Goal: Information Seeking & Learning: Learn about a topic

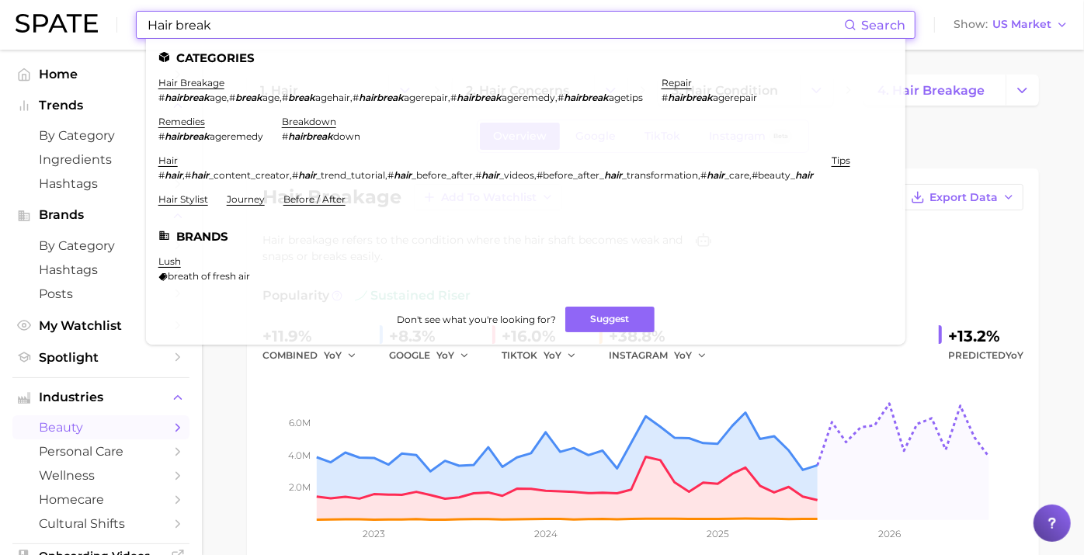
click at [332, 19] on input "Hair break" at bounding box center [495, 25] width 698 height 26
drag, startPoint x: 253, startPoint y: 15, endPoint x: 153, endPoint y: 9, distance: 100.3
click at [116, 7] on div "Hair break Search Categories hair breakage # hairbreak age , # break age , # br…" at bounding box center [542, 25] width 1053 height 50
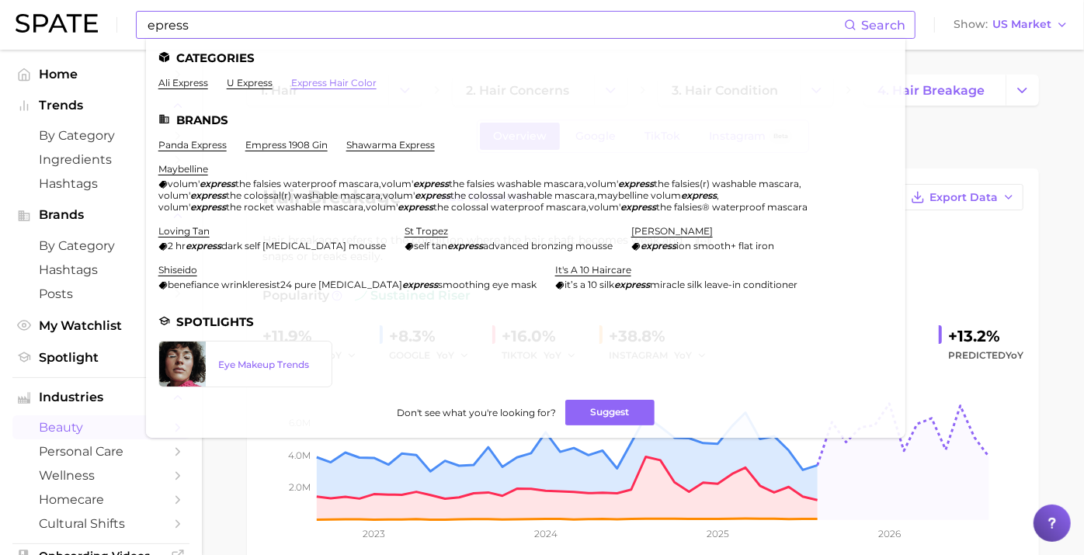
click at [350, 86] on link "express hair color" at bounding box center [333, 83] width 85 height 12
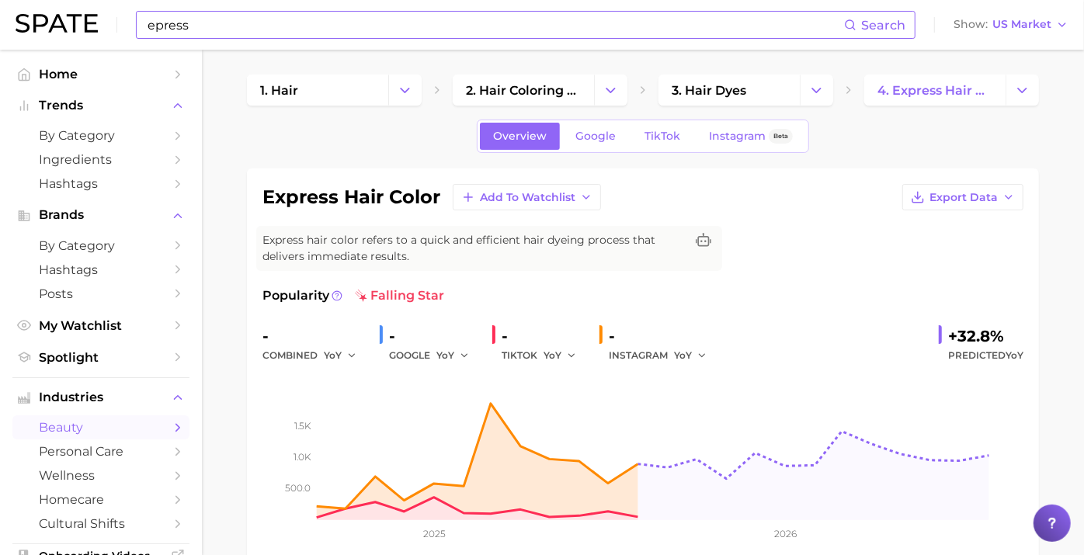
click at [221, 23] on input "epress" at bounding box center [495, 25] width 698 height 26
type input "epress haircare"
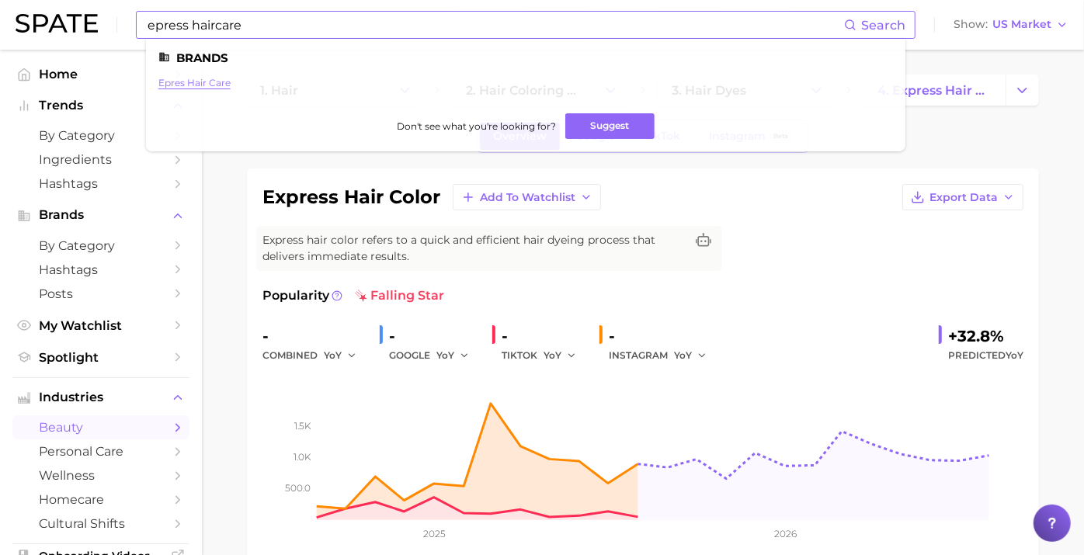
click at [184, 84] on link "epres hair care" at bounding box center [194, 83] width 72 height 12
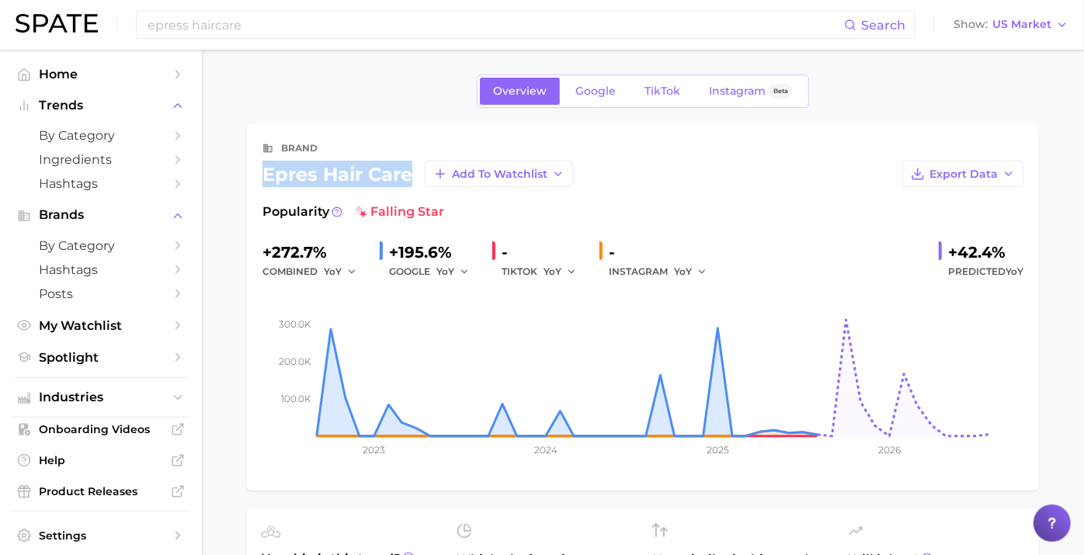
drag, startPoint x: 365, startPoint y: 175, endPoint x: 238, endPoint y: 178, distance: 127.3
copy div "epres hair care"
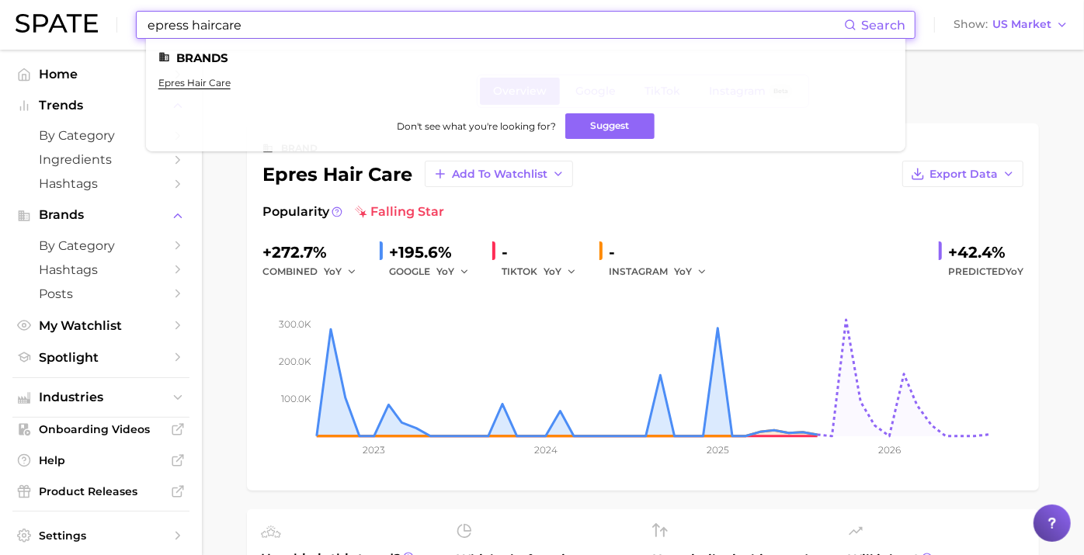
drag, startPoint x: 281, startPoint y: 19, endPoint x: 9, endPoint y: 2, distance: 272.3
click at [0, 12] on html "epress haircare Search Brands epres hair care Don't see what you're looking for…" at bounding box center [542, 277] width 1084 height 555
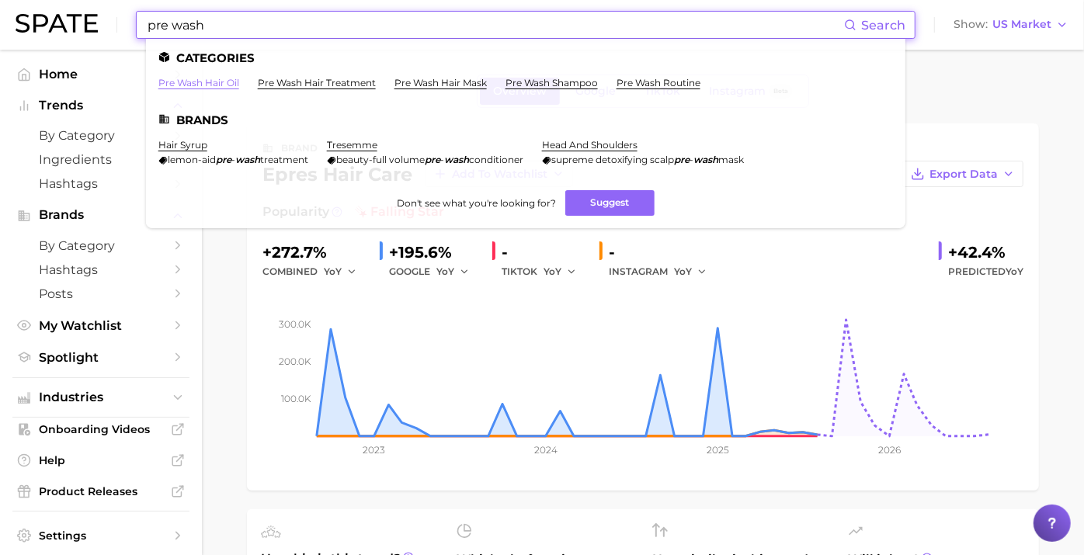
type input "pre wash"
click at [203, 84] on link "pre wash hair oil" at bounding box center [198, 83] width 81 height 12
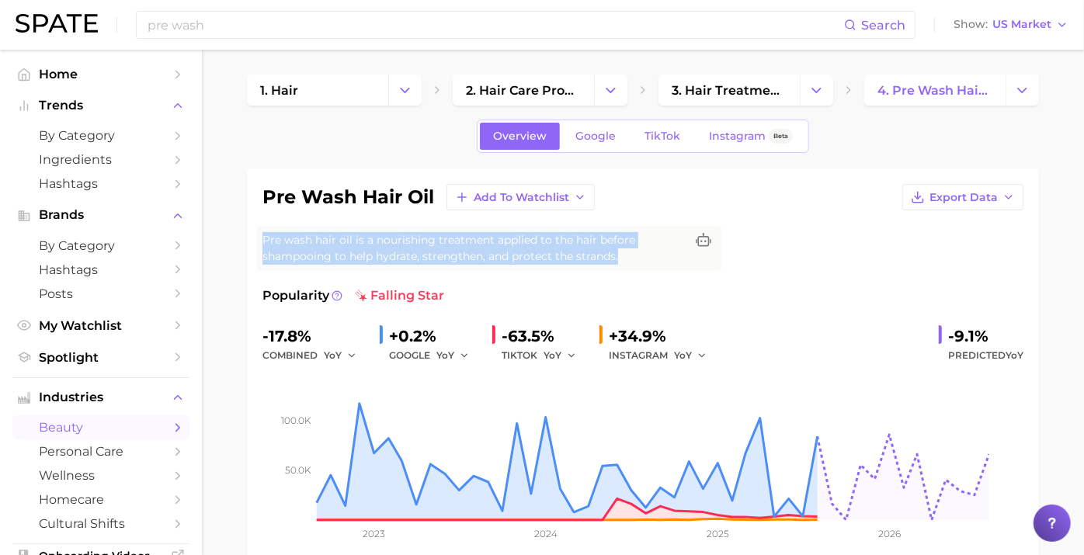
drag, startPoint x: 645, startPoint y: 253, endPoint x: 240, endPoint y: 231, distance: 405.9
copy span "Pre wash hair oil is a nourishing treatment applied to the hair before shampooi…"
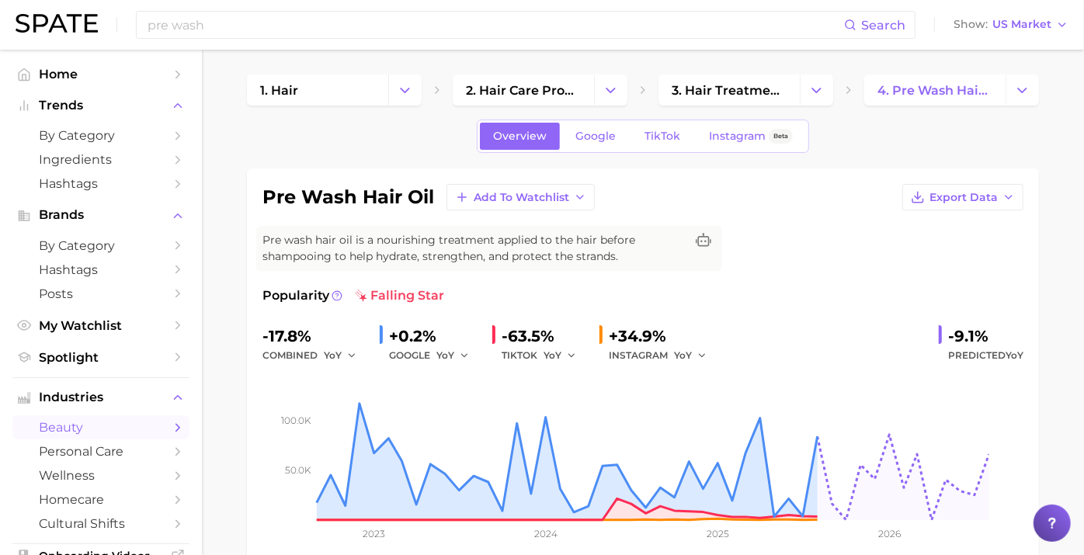
click at [778, 206] on div "pre wash hair oil Add to Watchlist Export Data" at bounding box center [642, 197] width 761 height 26
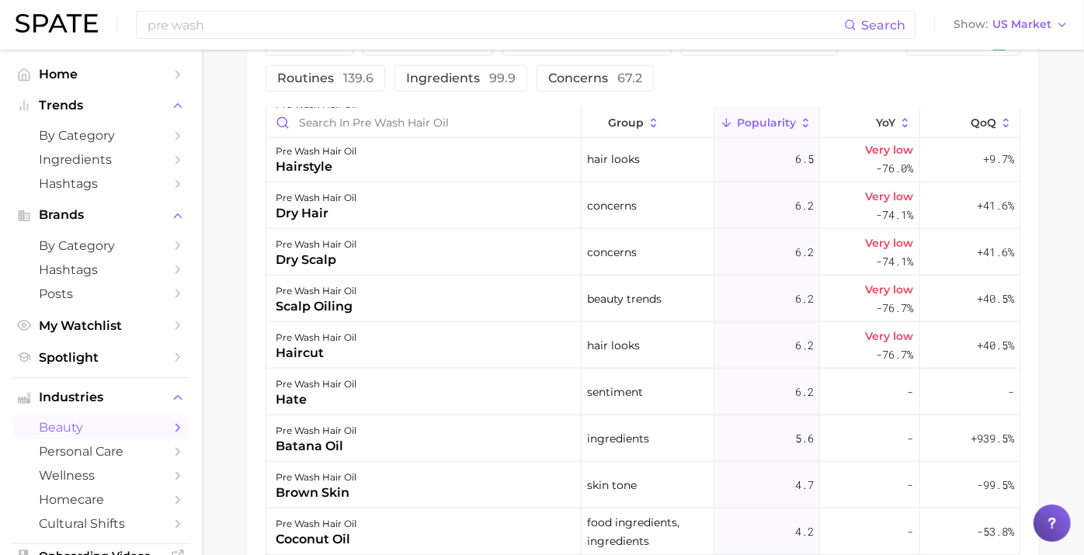
scroll to position [517, 0]
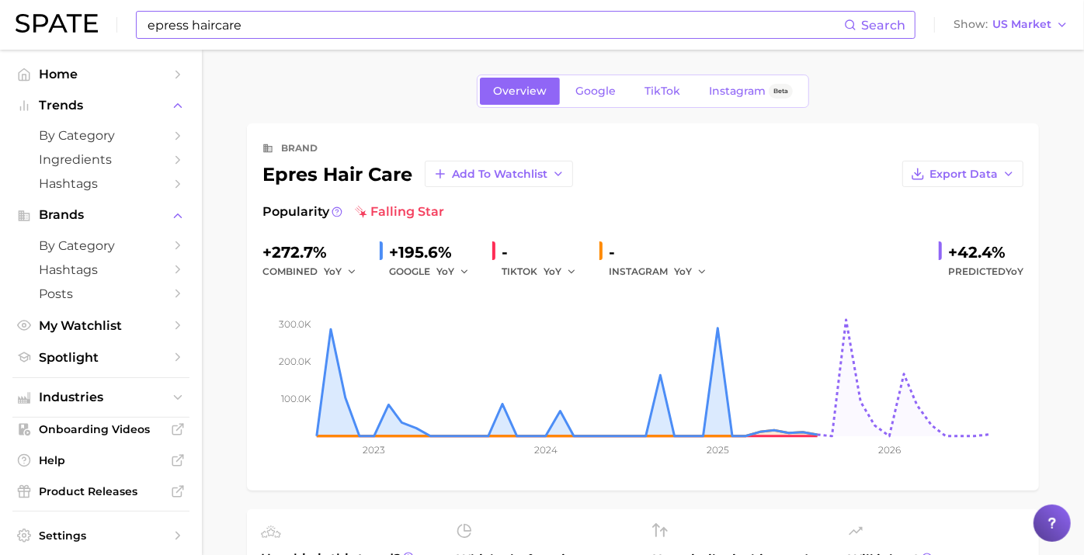
click at [248, 20] on input "epress haircare" at bounding box center [495, 25] width 698 height 26
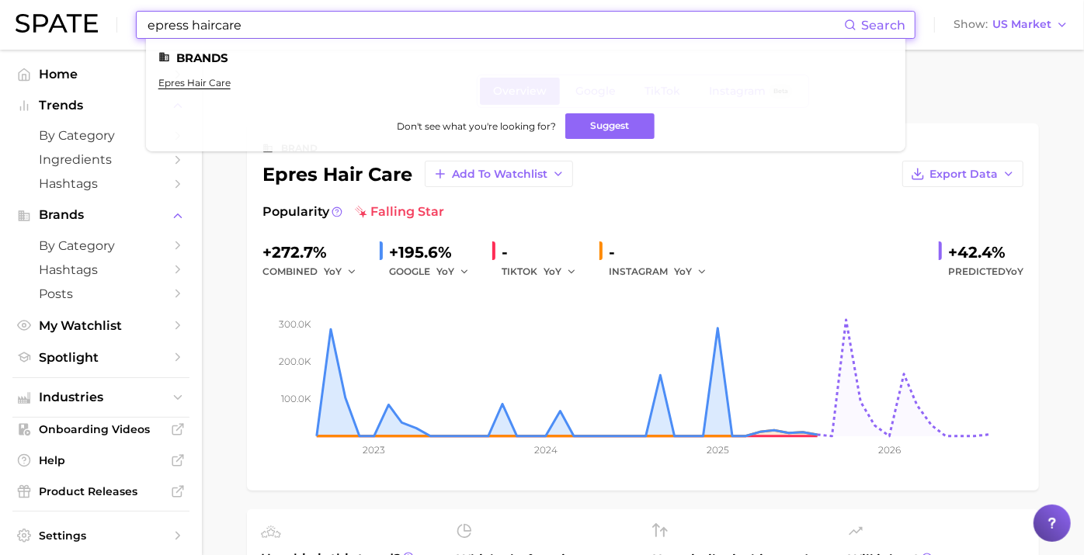
drag, startPoint x: 218, startPoint y: 19, endPoint x: 109, endPoint y: 0, distance: 111.2
click at [104, 19] on div "epress haircare Search Brands epres hair care Don't see what you're looking for…" at bounding box center [542, 25] width 1053 height 50
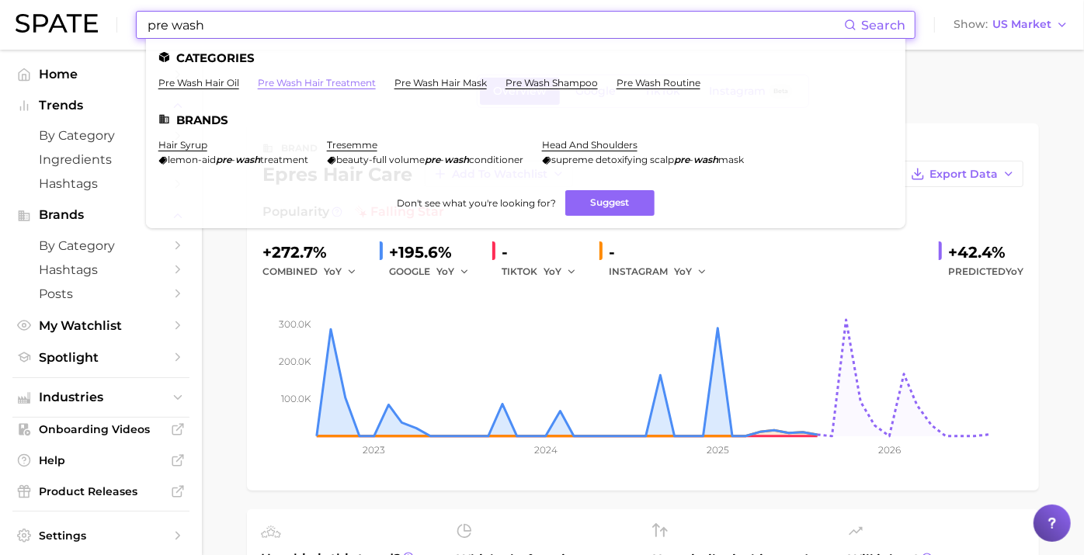
type input "pre wash"
click at [283, 80] on link "pre wash hair treatment" at bounding box center [317, 83] width 118 height 12
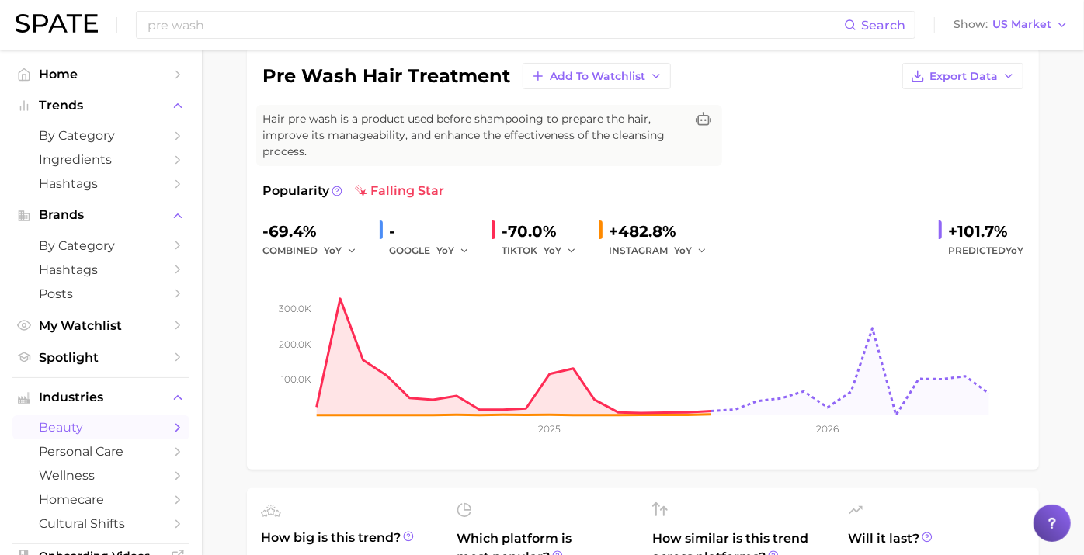
scroll to position [86, 0]
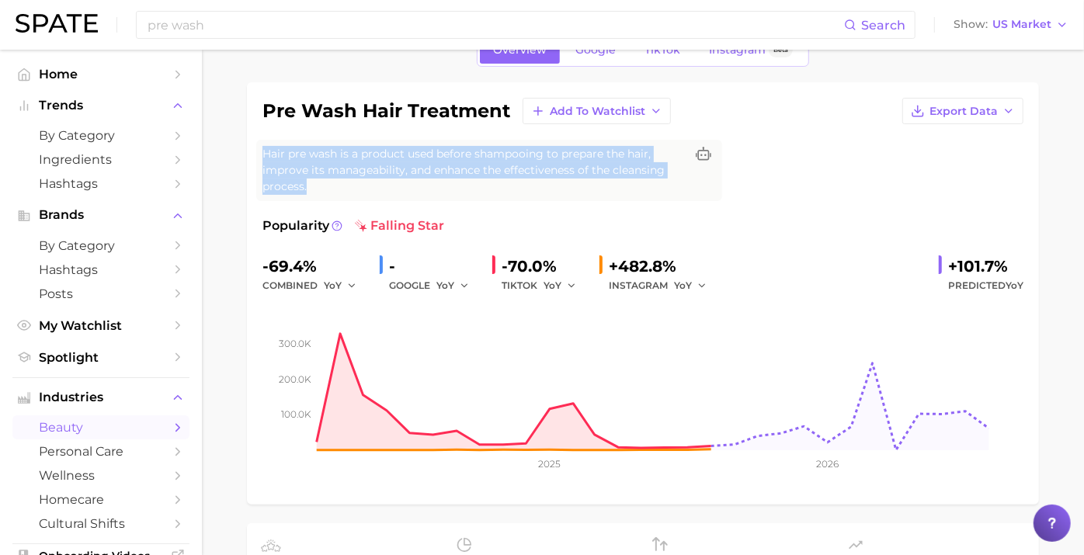
drag, startPoint x: 321, startPoint y: 179, endPoint x: 275, endPoint y: 155, distance: 52.4
click at [275, 155] on div "Hair pre wash is a product used before shampooing to prepare the hair, improve …" at bounding box center [489, 170] width 466 height 61
copy span "Hair pre wash is a product used before shampooing to prepare the hair, improve …"
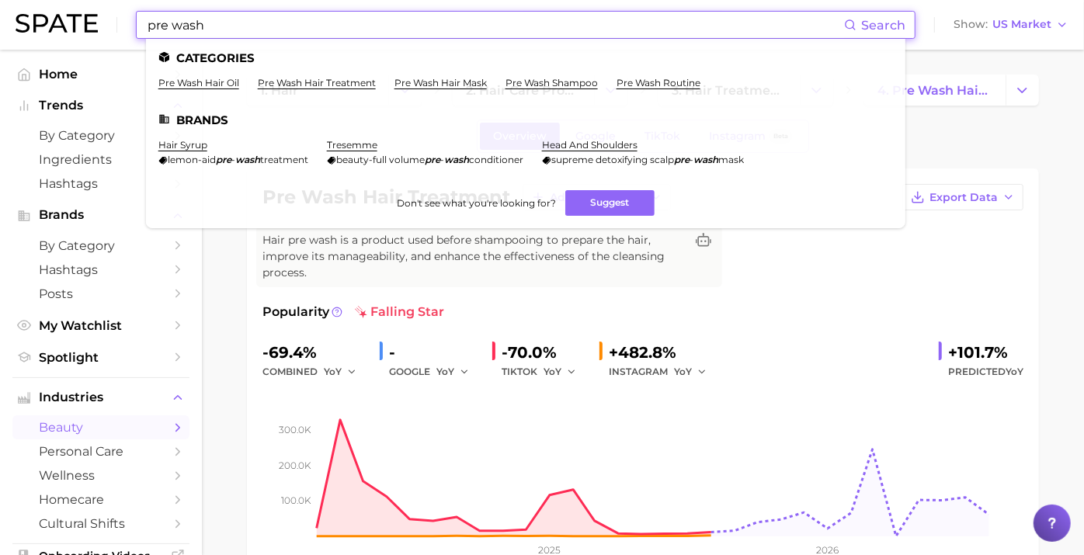
drag, startPoint x: 282, startPoint y: 22, endPoint x: 94, endPoint y: 6, distance: 188.5
click at [85, 11] on div "pre wash Search Categories pre wash hair oil pre wash hair treatment pre wash h…" at bounding box center [542, 25] width 1053 height 50
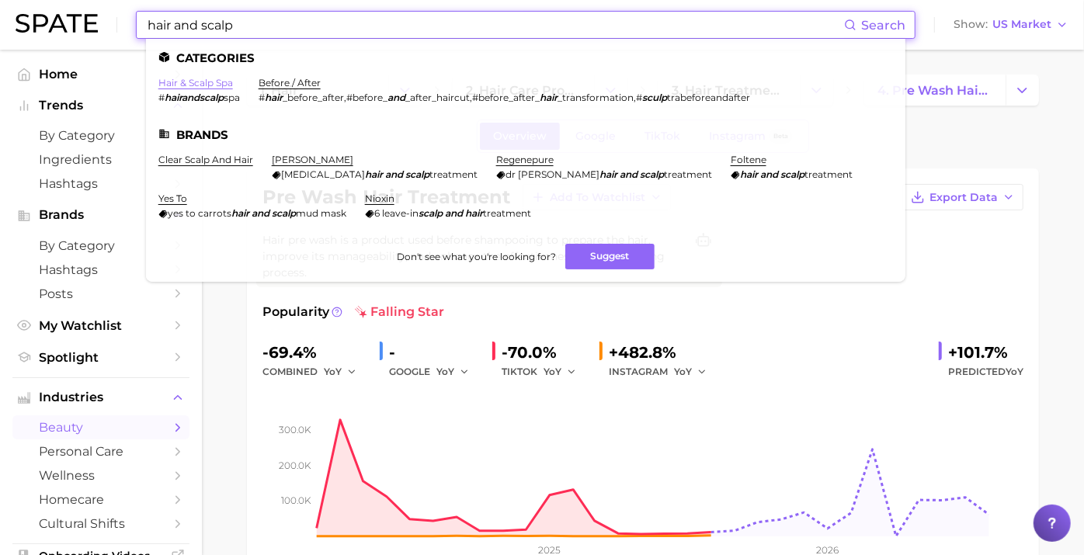
click at [197, 84] on link "hair & scalp spa" at bounding box center [195, 83] width 75 height 12
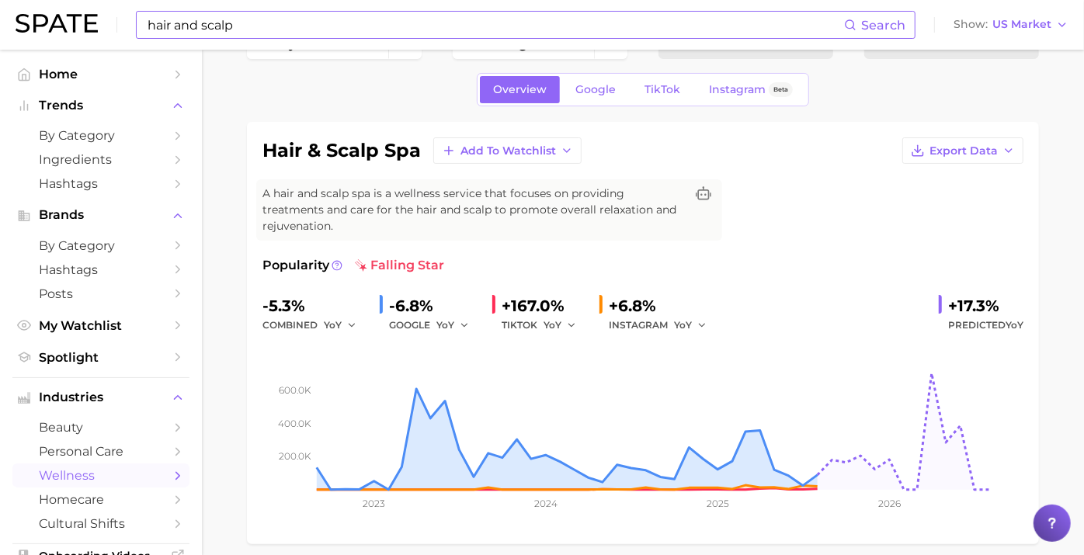
scroll to position [86, 0]
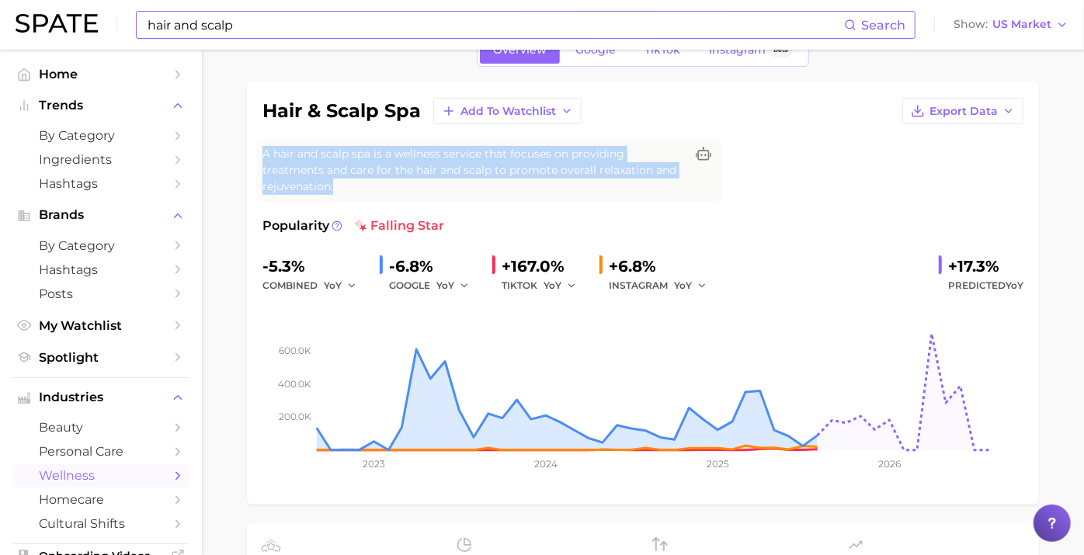
drag, startPoint x: 346, startPoint y: 180, endPoint x: 266, endPoint y: 157, distance: 84.0
click at [266, 157] on div "hair & scalp spa Add to Watchlist Export Data A hair and scalp spa is a wellnes…" at bounding box center [643, 293] width 792 height 422
copy span "A hair and scalp spa is a wellness service that focuses on providing treatments…"
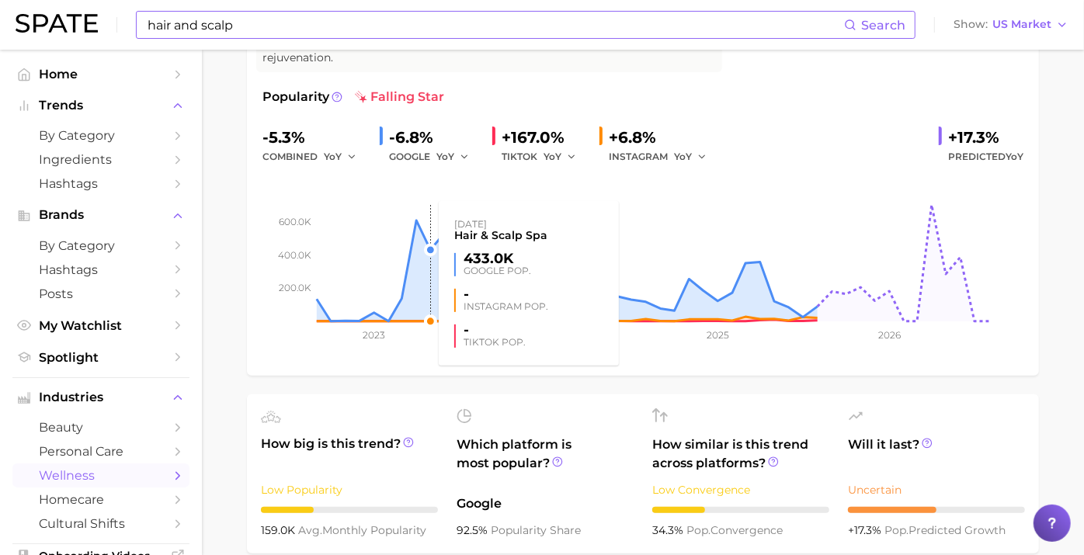
scroll to position [0, 0]
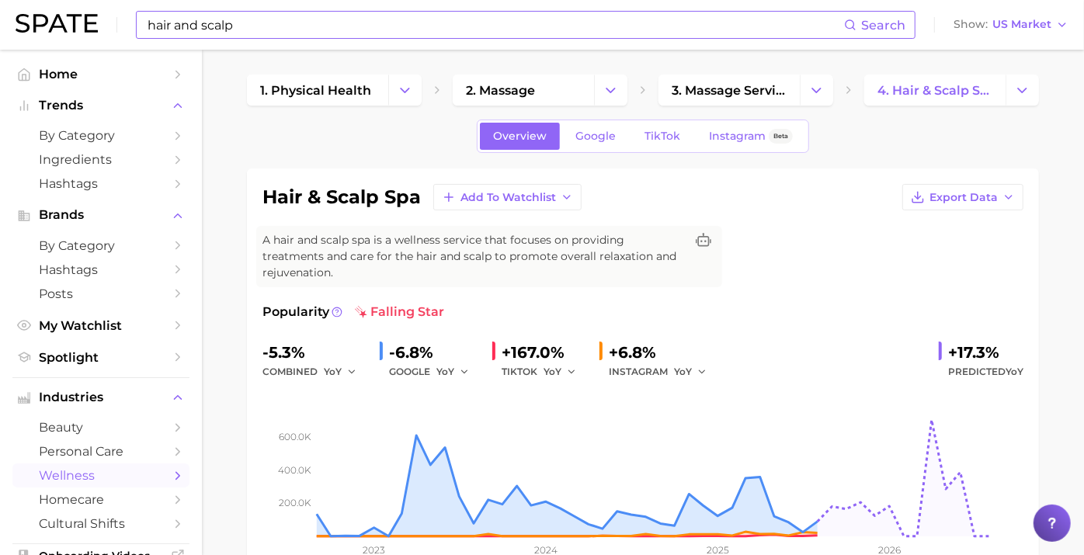
click at [317, 19] on input "hair and scalp" at bounding box center [495, 25] width 698 height 26
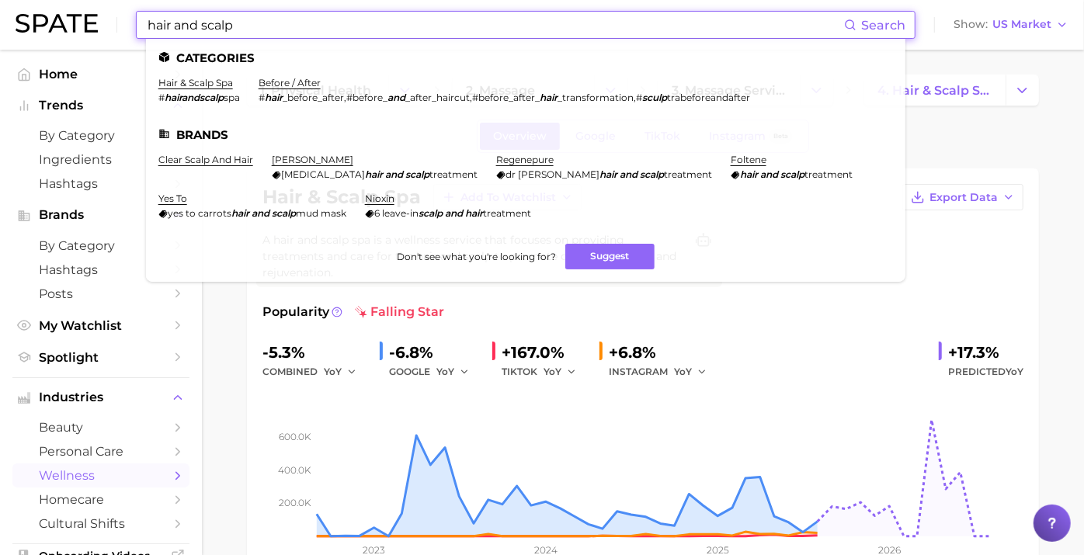
drag, startPoint x: 314, startPoint y: 26, endPoint x: 41, endPoint y: 33, distance: 273.4
click at [29, 42] on div "hair and scalp Search Categories hair & scalp spa # hairandscalp spa before / a…" at bounding box center [542, 25] width 1053 height 50
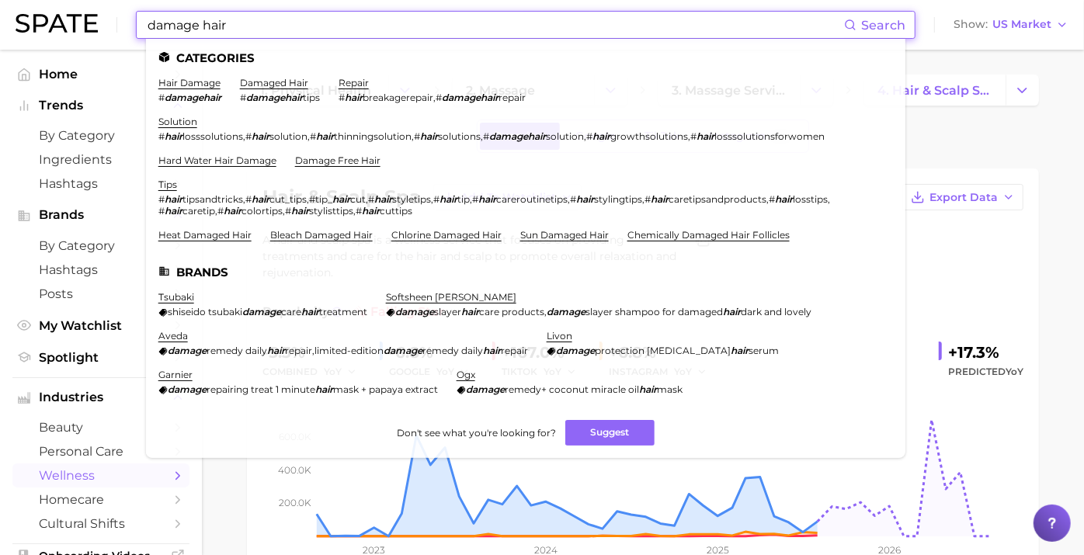
click at [197, 89] on link "hair damage" at bounding box center [189, 83] width 62 height 12
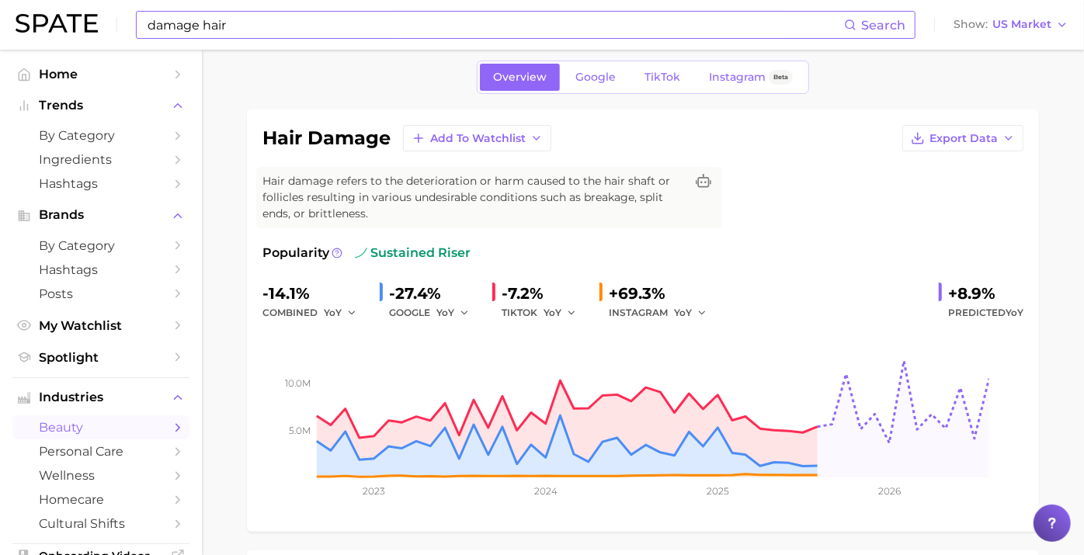
scroll to position [86, 0]
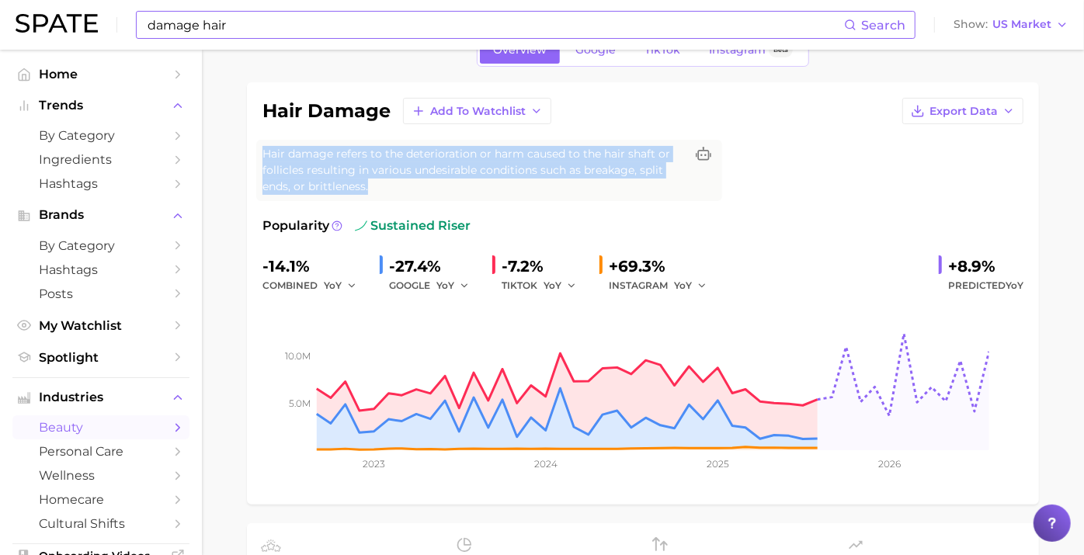
drag, startPoint x: 309, startPoint y: 176, endPoint x: 264, endPoint y: 160, distance: 47.9
click at [264, 160] on div "hair damage Add to Watchlist Export Data Hair damage refers to the deterioratio…" at bounding box center [643, 293] width 792 height 422
copy span "Hair damage refers to the deterioration or harm caused to the hair shaft or fol…"
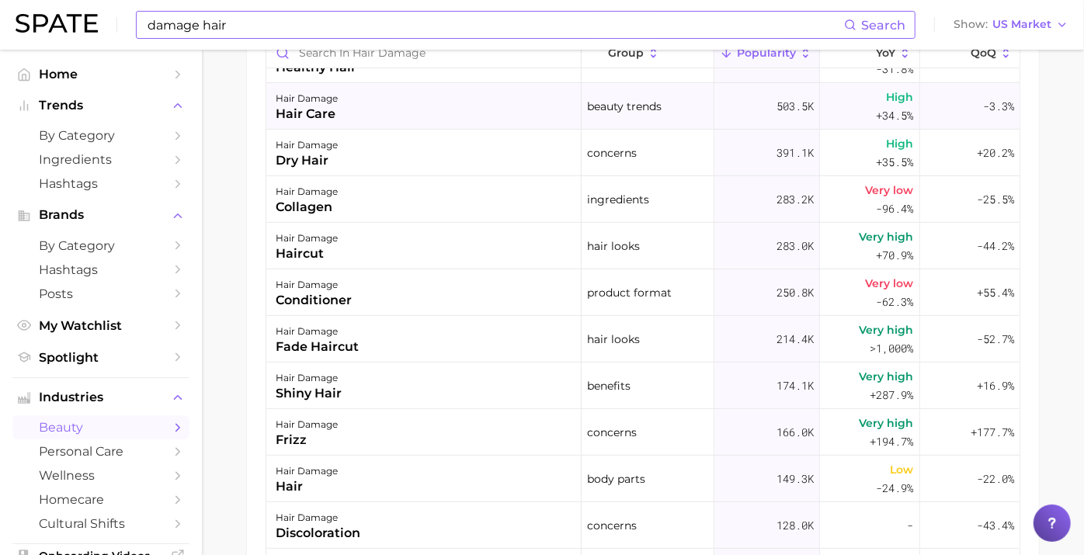
scroll to position [0, 0]
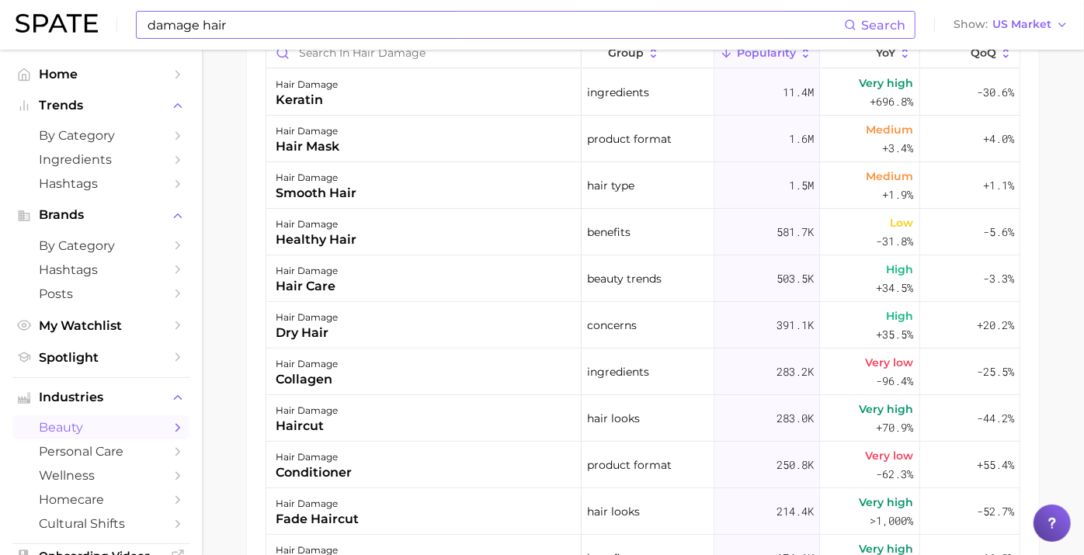
click at [311, 19] on input "damage hair" at bounding box center [495, 25] width 698 height 26
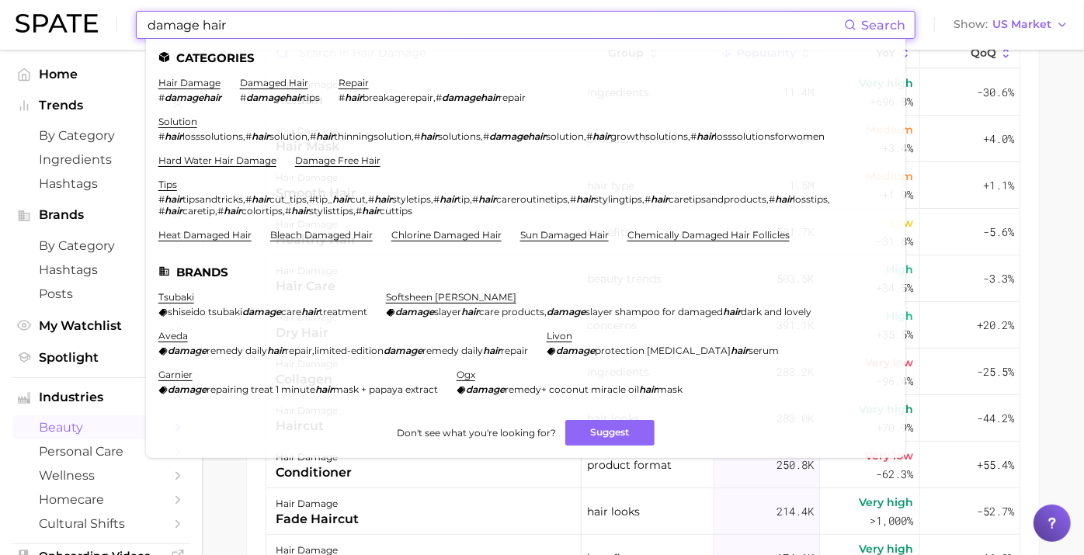
drag, startPoint x: 309, startPoint y: 20, endPoint x: 1, endPoint y: -5, distance: 309.2
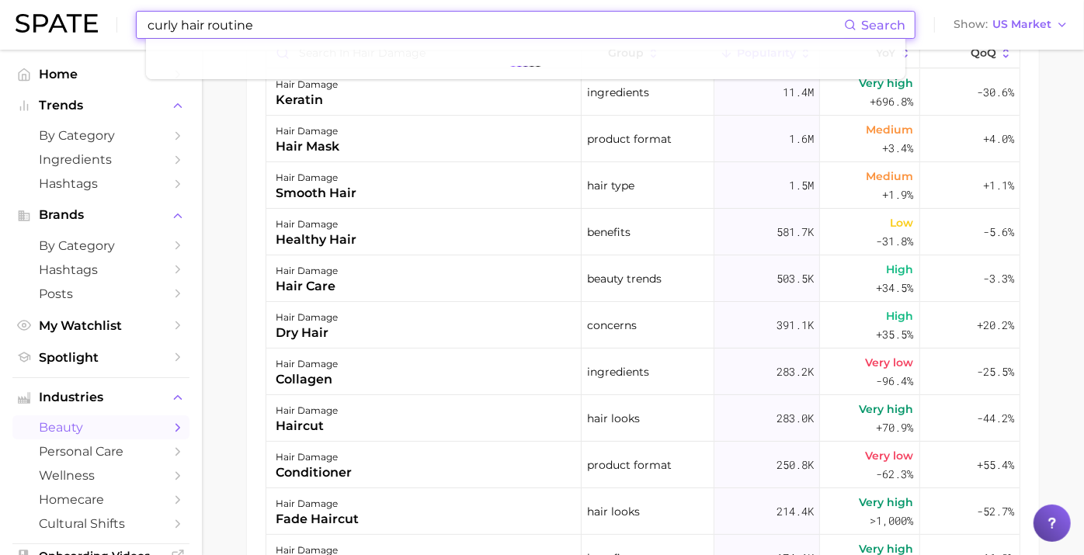
type input "curly hair routine"
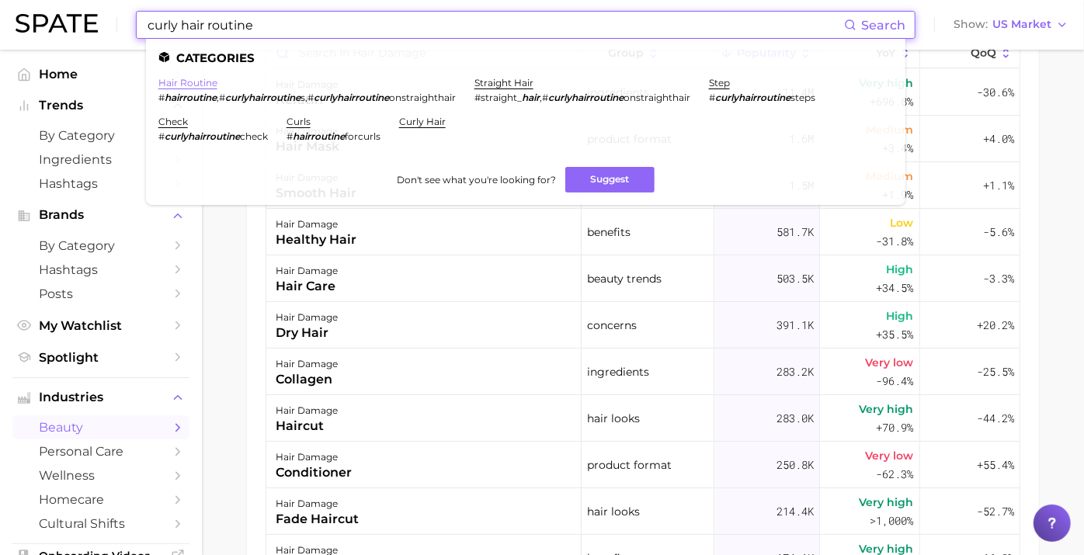
click at [182, 86] on link "hair routine" at bounding box center [187, 83] width 59 height 12
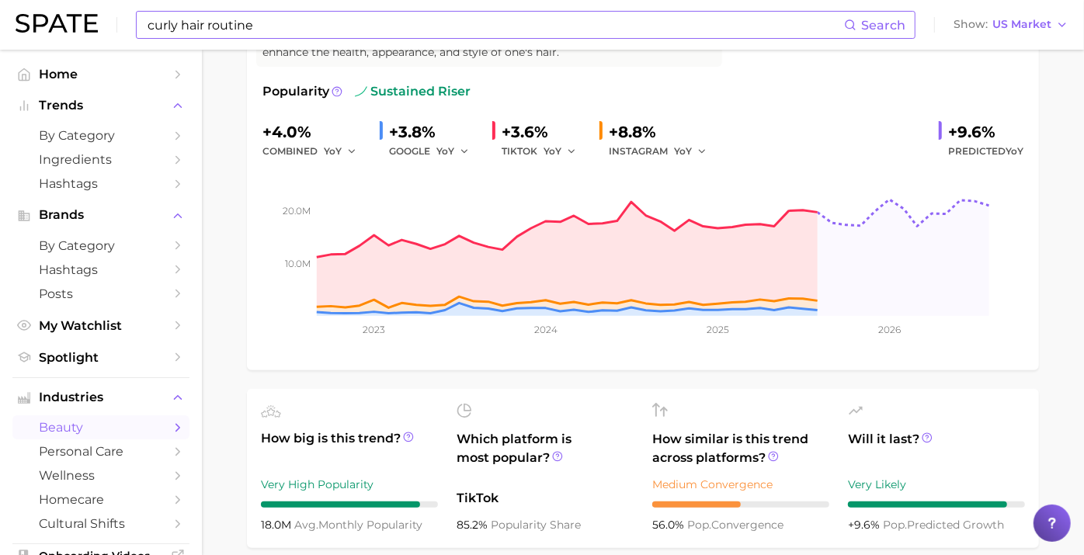
scroll to position [203, 0]
